Goal: Task Accomplishment & Management: Manage account settings

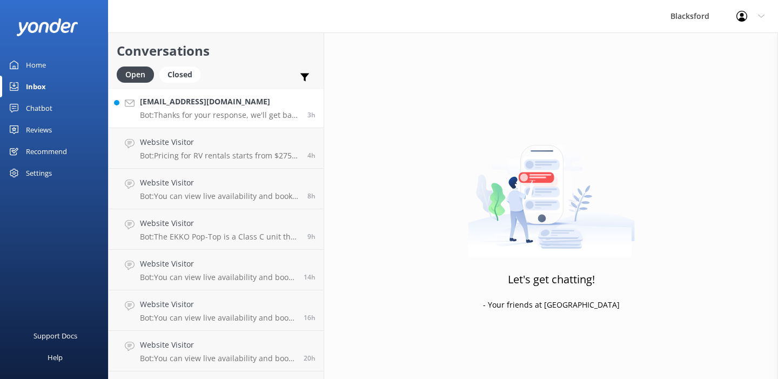
scroll to position [318, 0]
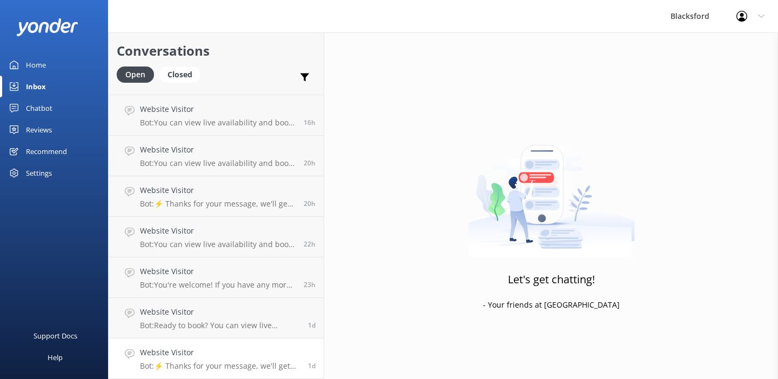
click at [264, 347] on h4 "Website Visitor" at bounding box center [220, 352] width 160 height 12
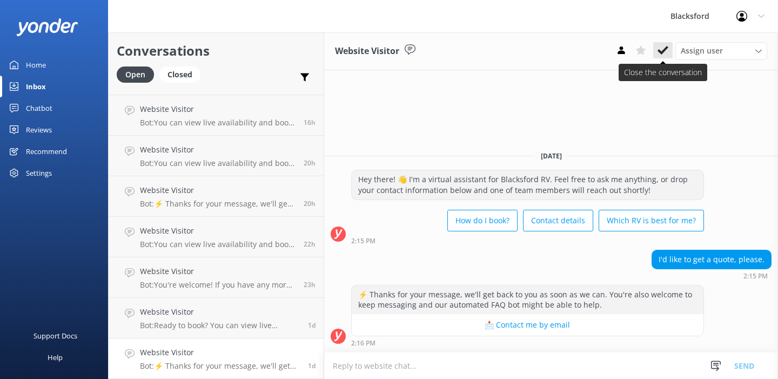
click at [660, 51] on use at bounding box center [663, 50] width 11 height 9
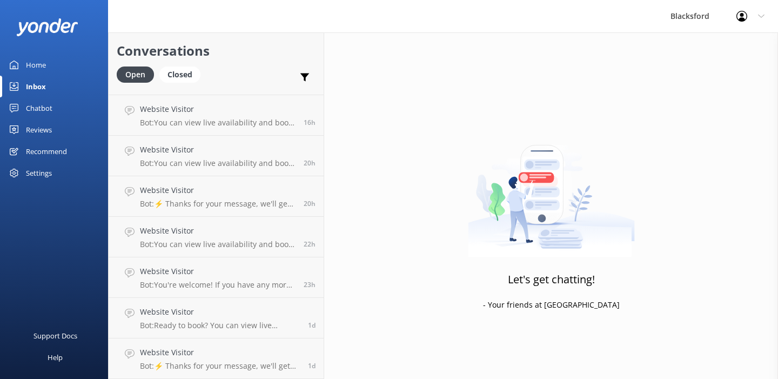
scroll to position [278, 0]
click at [207, 345] on link "Website Visitor Bot: Ready to book? You can view live availability and book you…" at bounding box center [216, 358] width 215 height 41
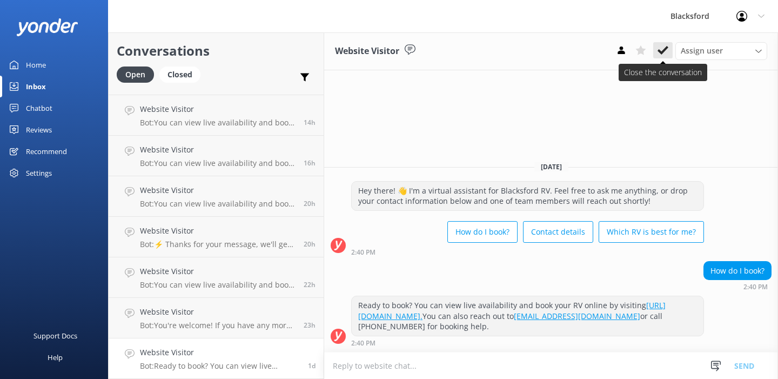
click at [657, 53] on button at bounding box center [662, 50] width 19 height 16
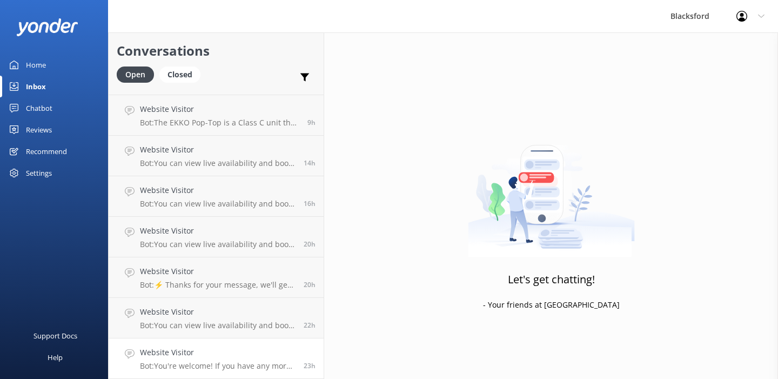
scroll to position [237, 0]
click at [230, 330] on link "Website Visitor Bot: You can view live availability and book your RV online by …" at bounding box center [216, 318] width 215 height 41
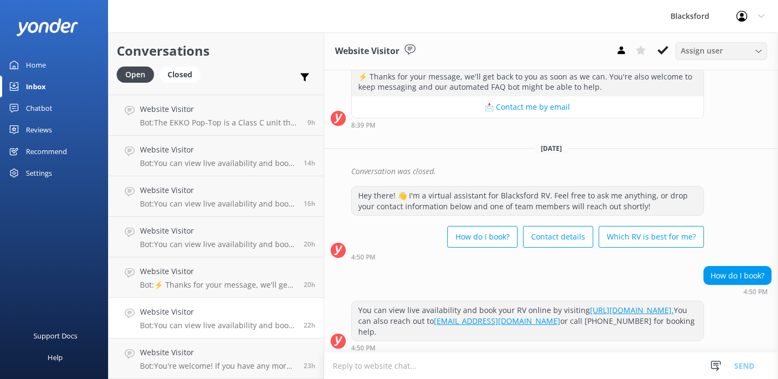
scroll to position [150, 0]
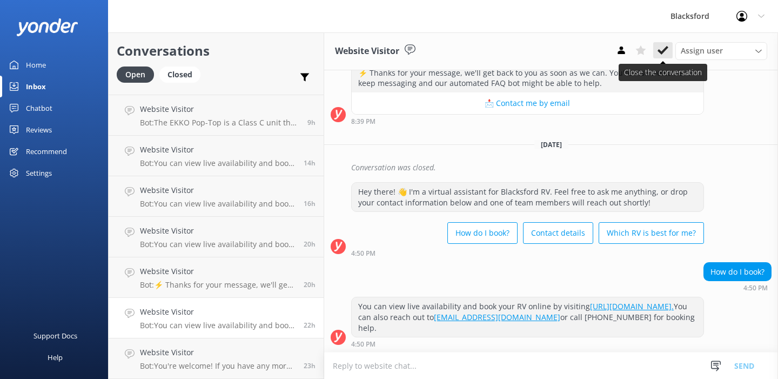
click at [670, 49] on button at bounding box center [662, 50] width 19 height 16
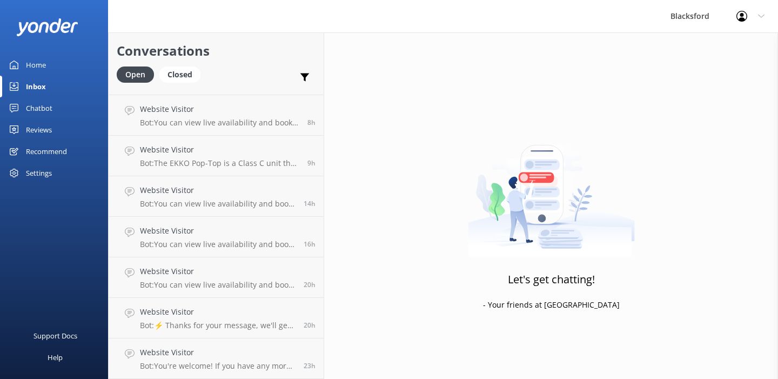
scroll to position [197, 0]
click at [233, 353] on h4 "Website Visitor" at bounding box center [218, 352] width 156 height 12
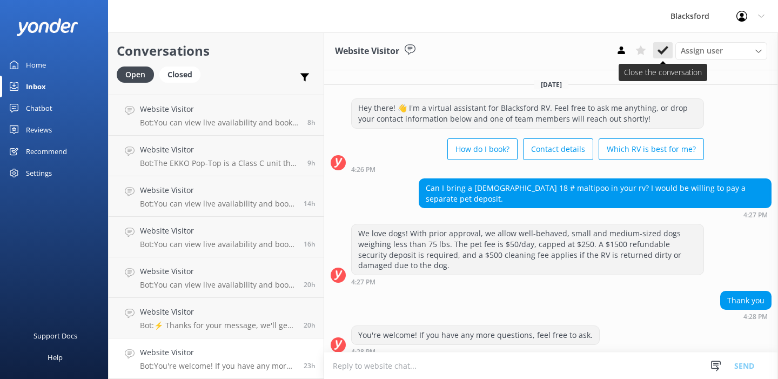
click at [659, 50] on use at bounding box center [663, 50] width 11 height 9
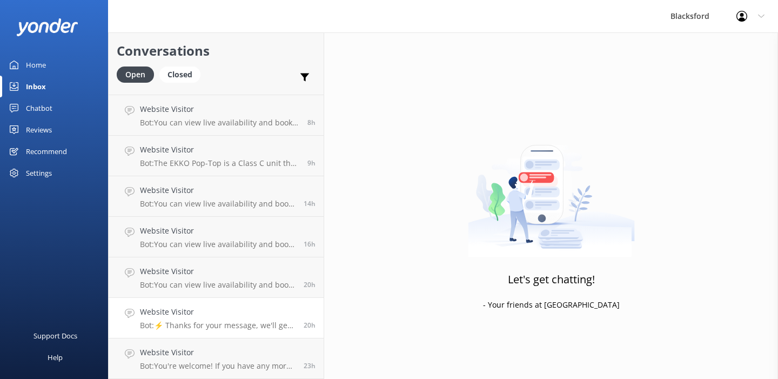
scroll to position [156, 0]
click at [223, 337] on link "Website Visitor Bot: You can view live availability and book your RV online by …" at bounding box center [216, 318] width 215 height 41
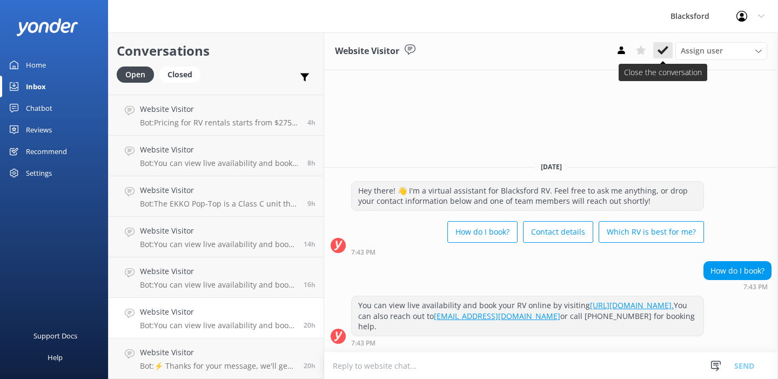
click at [660, 57] on button at bounding box center [662, 50] width 19 height 16
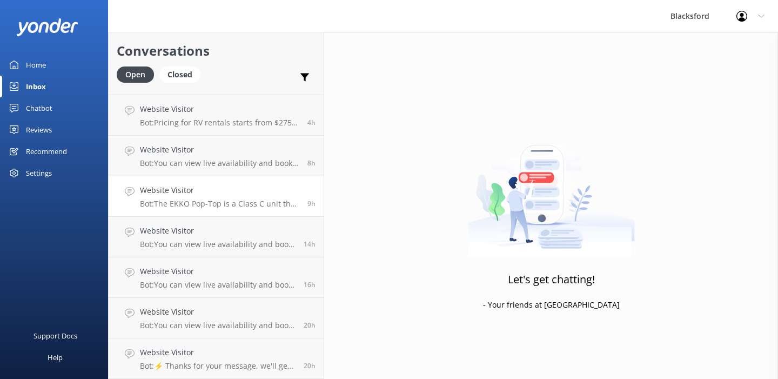
scroll to position [116, 0]
click at [203, 361] on p "Bot: ⚡ Thanks for your message, we'll get back to you as soon as we can. You're…" at bounding box center [218, 366] width 156 height 10
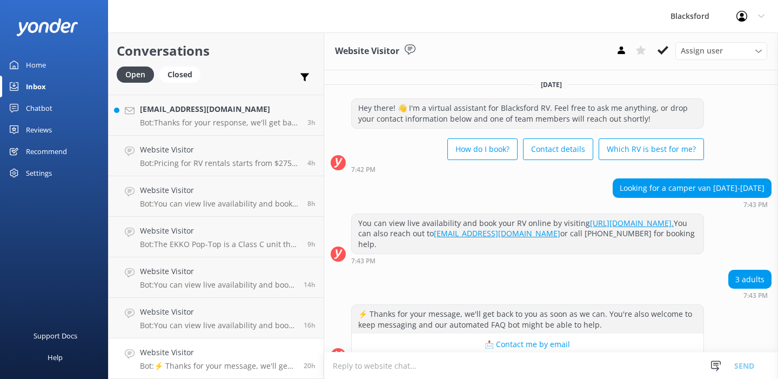
scroll to position [19, 0]
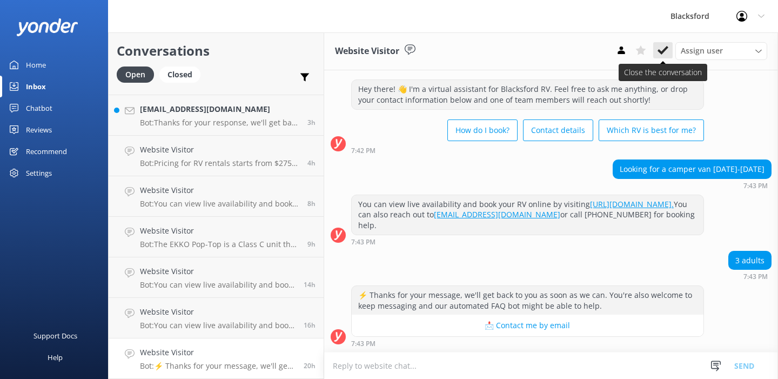
click at [664, 49] on use at bounding box center [663, 50] width 11 height 9
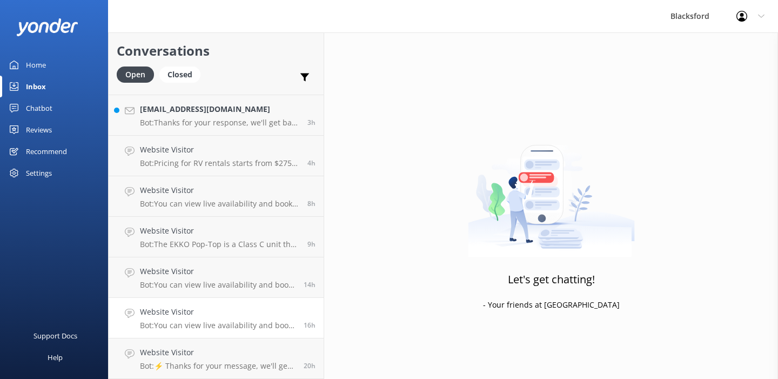
scroll to position [75, 0]
click at [190, 353] on h4 "Website Visitor" at bounding box center [218, 352] width 156 height 12
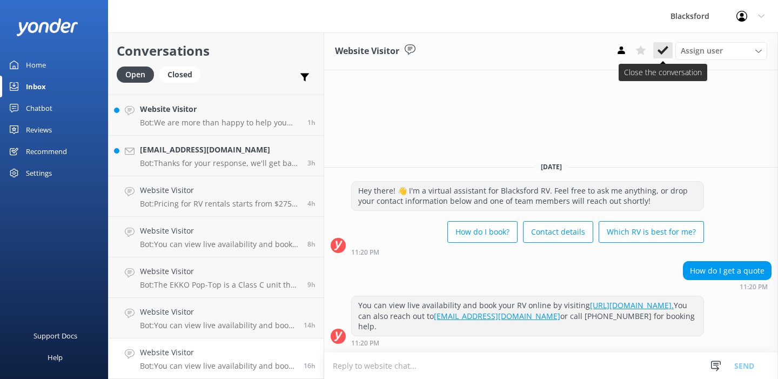
click at [664, 52] on icon at bounding box center [663, 50] width 11 height 11
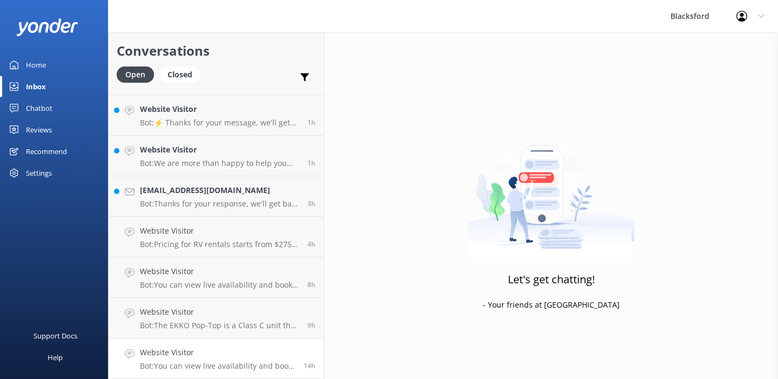
scroll to position [35, 0]
click at [222, 353] on h4 "Website Visitor" at bounding box center [218, 352] width 156 height 12
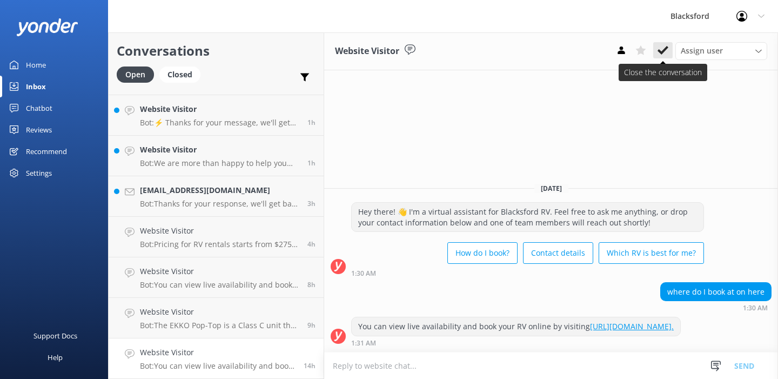
click at [665, 51] on icon at bounding box center [663, 50] width 11 height 11
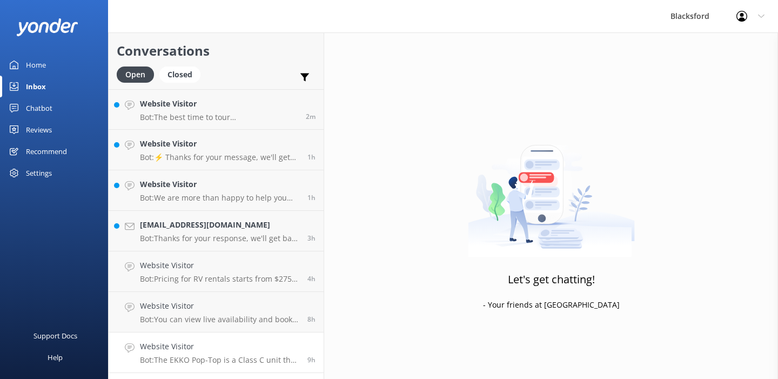
click at [236, 353] on div "Website Visitor Bot: The EKKO Pop-Top is a Class C unit that sleeps and seats 4…" at bounding box center [219, 352] width 159 height 24
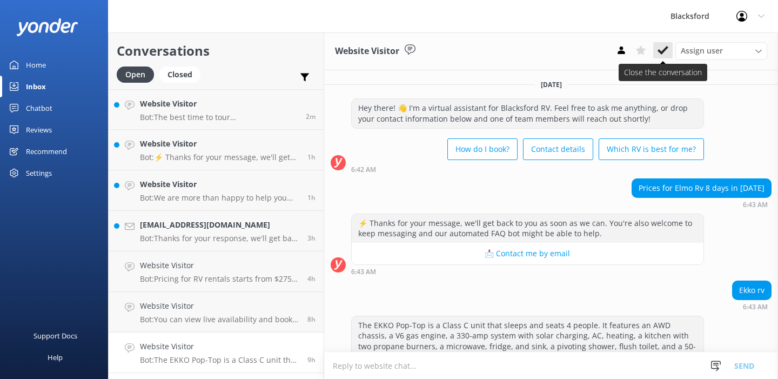
scroll to position [30, 0]
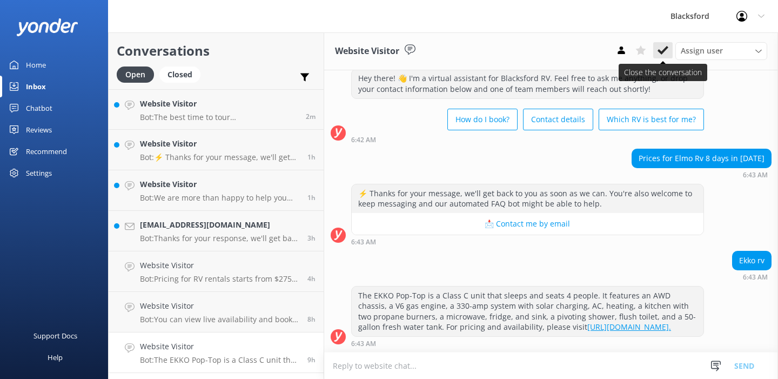
click at [665, 46] on icon at bounding box center [663, 50] width 11 height 11
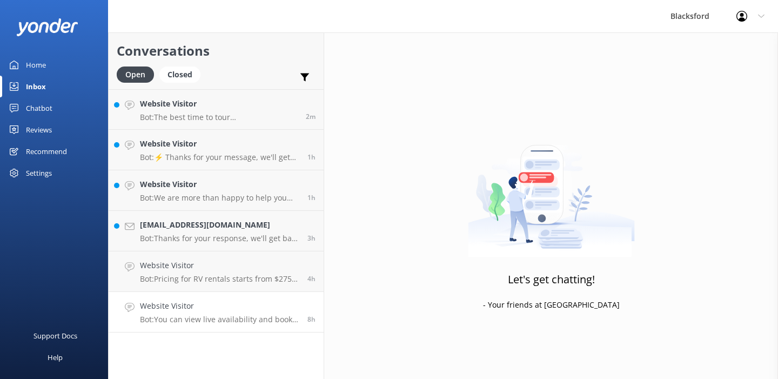
click at [189, 327] on link "Website Visitor Bot: You can view live availability and book your RV online by …" at bounding box center [216, 312] width 215 height 41
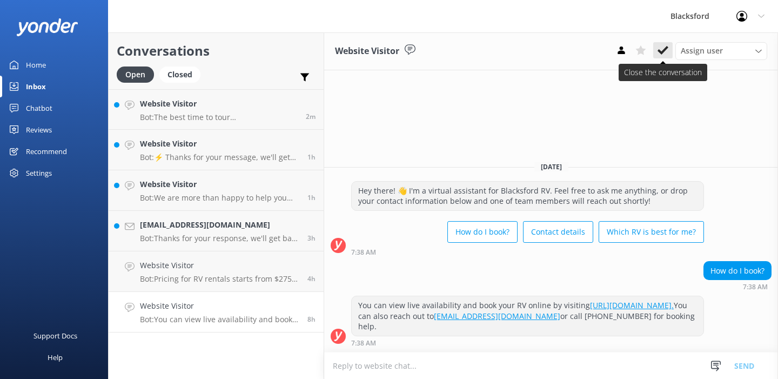
click at [667, 51] on icon at bounding box center [663, 50] width 11 height 11
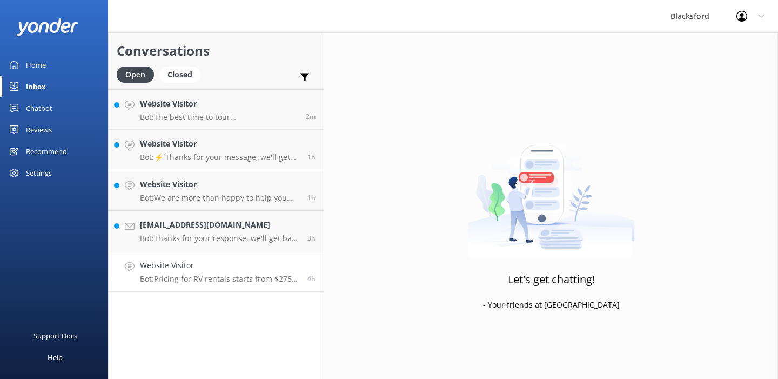
click at [276, 278] on p "Bot: Pricing for RV rentals starts from $275 per day and varies based on locati…" at bounding box center [219, 279] width 159 height 10
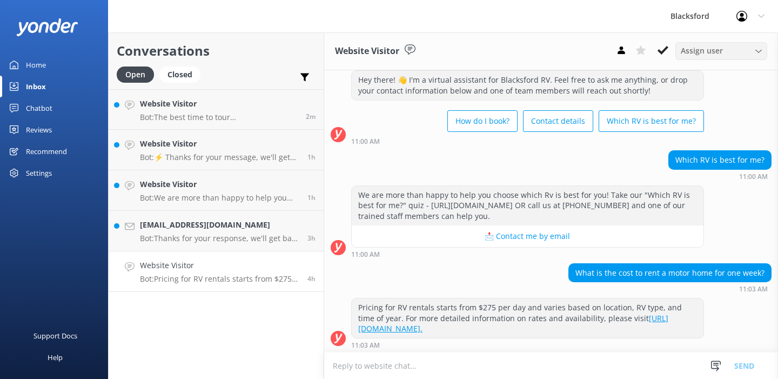
scroll to position [30, 0]
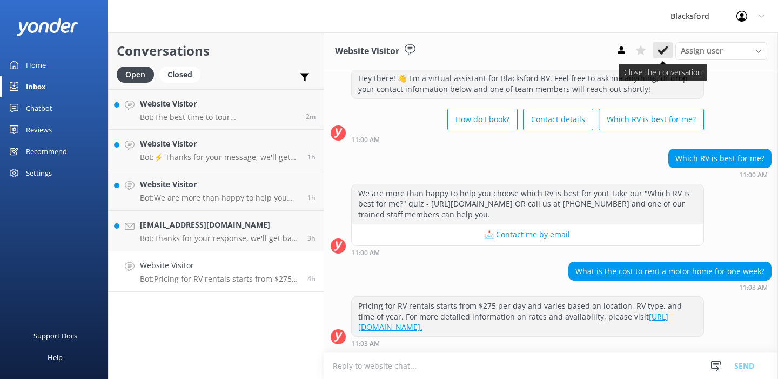
click at [665, 48] on icon at bounding box center [663, 50] width 11 height 11
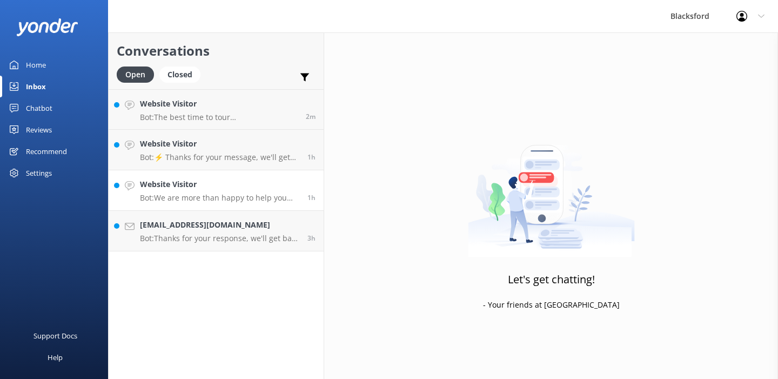
click at [251, 206] on link "Website Visitor Bot: We are more than happy to help you choose which Rv is best…" at bounding box center [216, 190] width 215 height 41
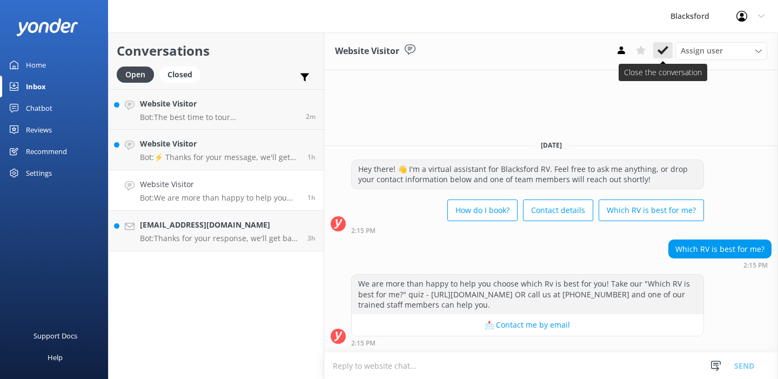
click at [665, 52] on icon at bounding box center [663, 50] width 11 height 11
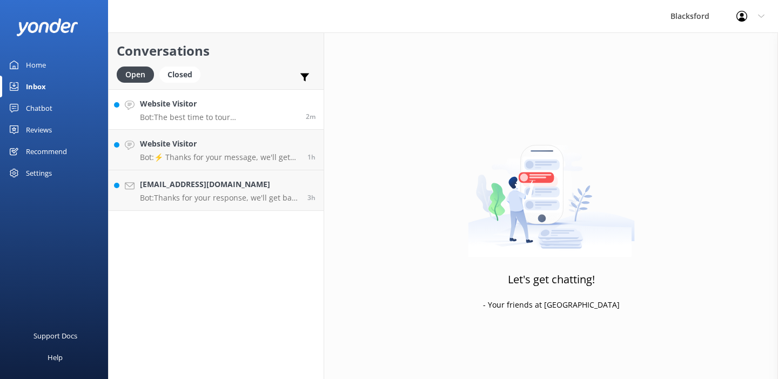
click at [303, 116] on div "2m" at bounding box center [307, 109] width 18 height 23
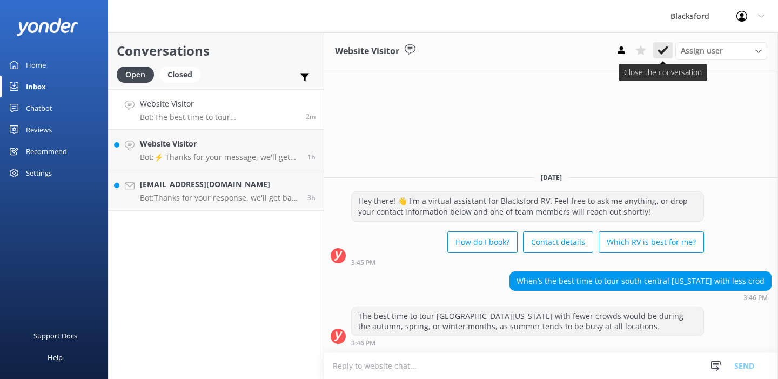
click at [666, 50] on icon at bounding box center [663, 50] width 11 height 11
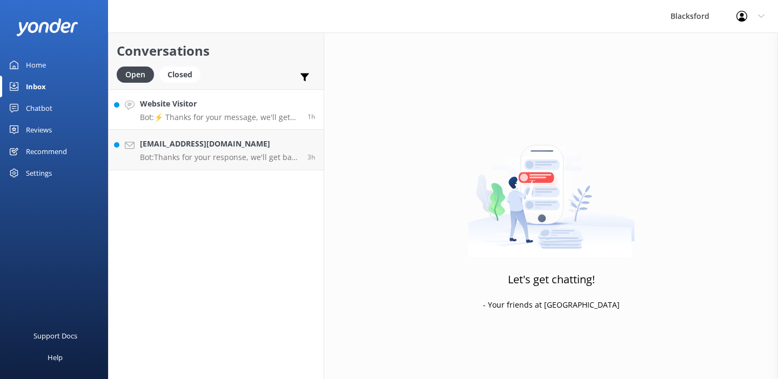
click at [242, 111] on div "Website Visitor Bot: ⚡ Thanks for your message, we'll get back to you as soon a…" at bounding box center [219, 109] width 159 height 23
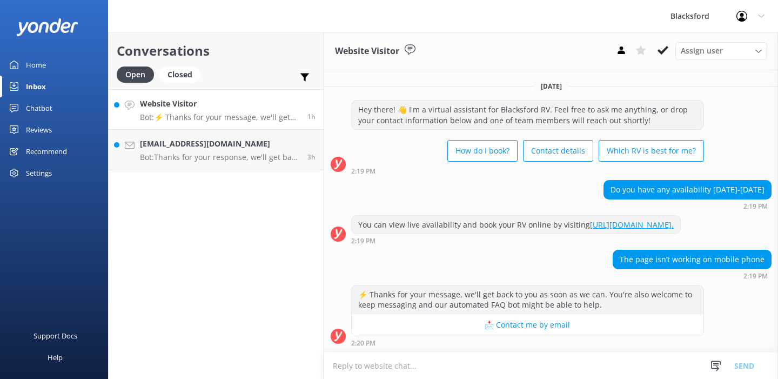
scroll to position [8, 0]
click at [664, 52] on use at bounding box center [663, 50] width 11 height 9
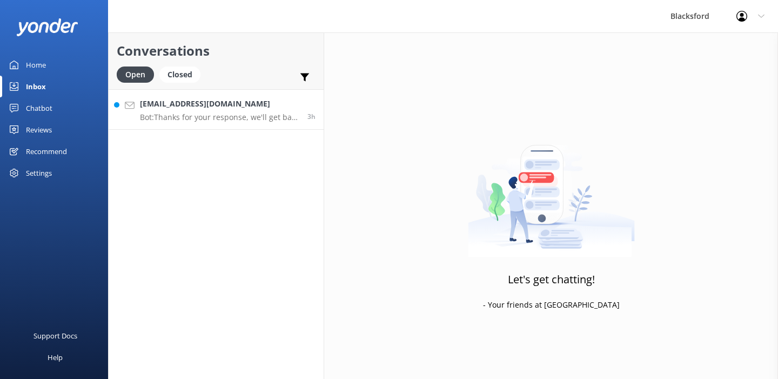
click at [240, 113] on p "Bot: Thanks for your response, we'll get back to you as soon as we can during o…" at bounding box center [219, 117] width 159 height 10
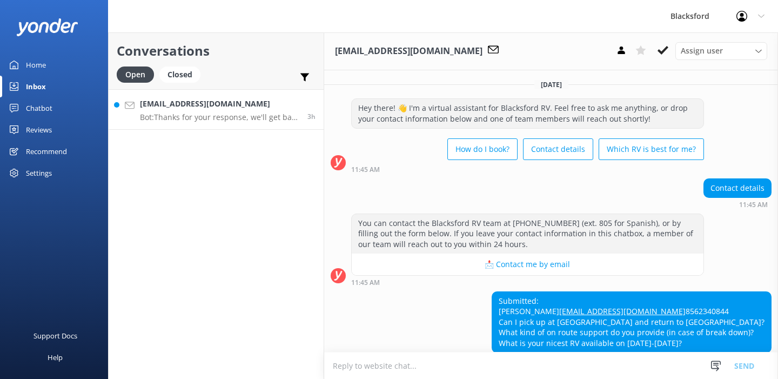
scroll to position [83, 0]
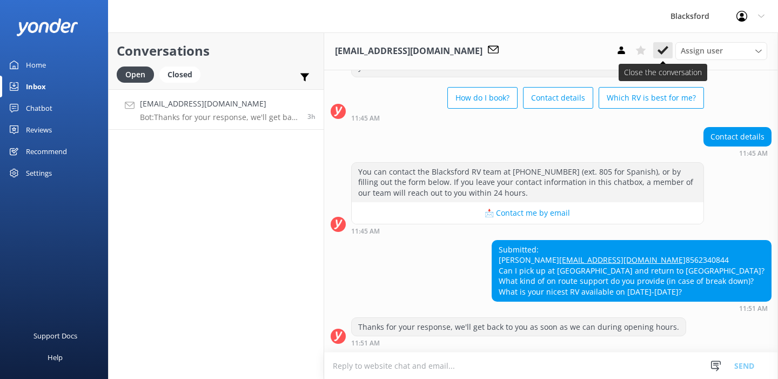
click at [662, 50] on icon at bounding box center [663, 50] width 11 height 11
